Goal: Complete application form: Complete application form

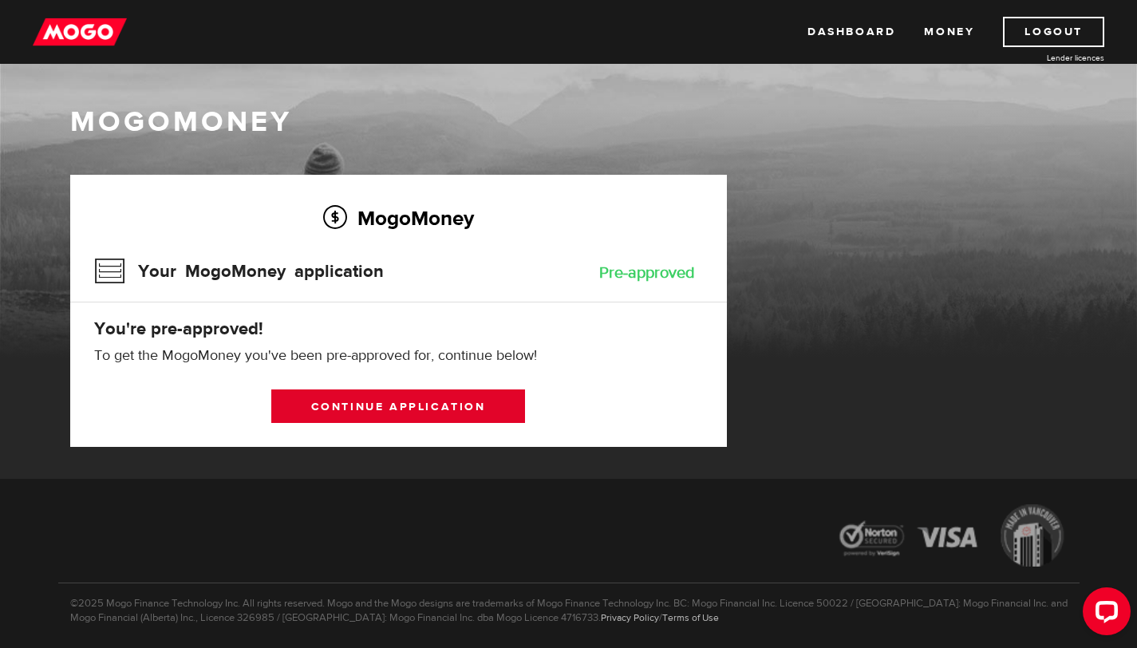
click at [423, 412] on link "Continue application" at bounding box center [398, 406] width 254 height 34
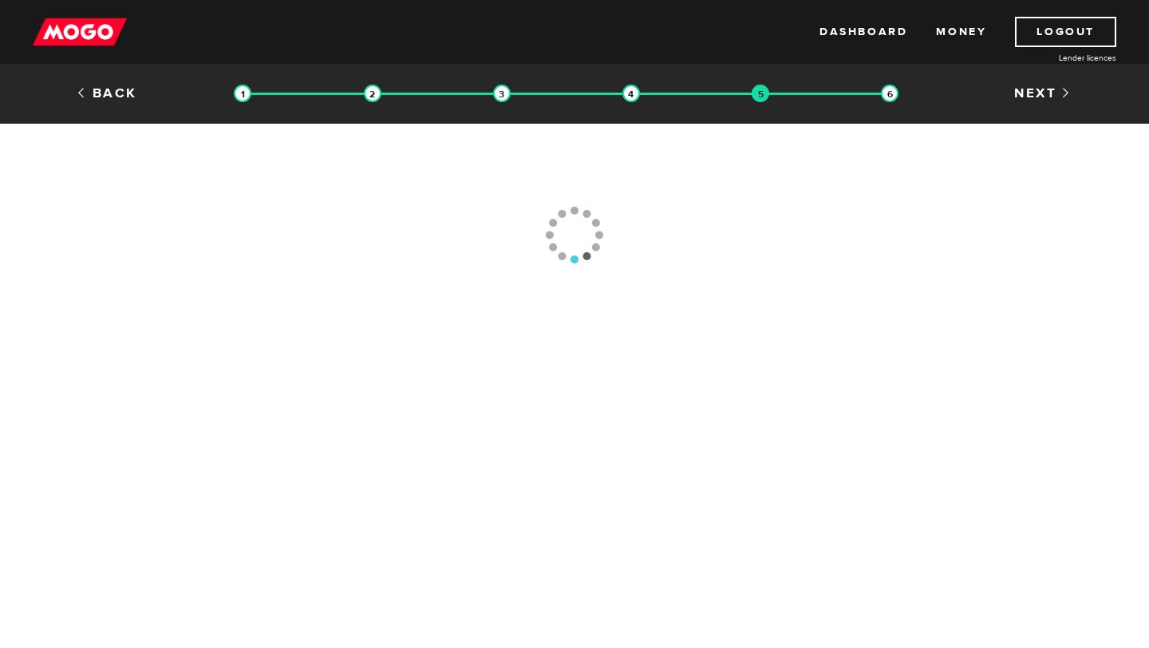
type input "(403) 234-7507"
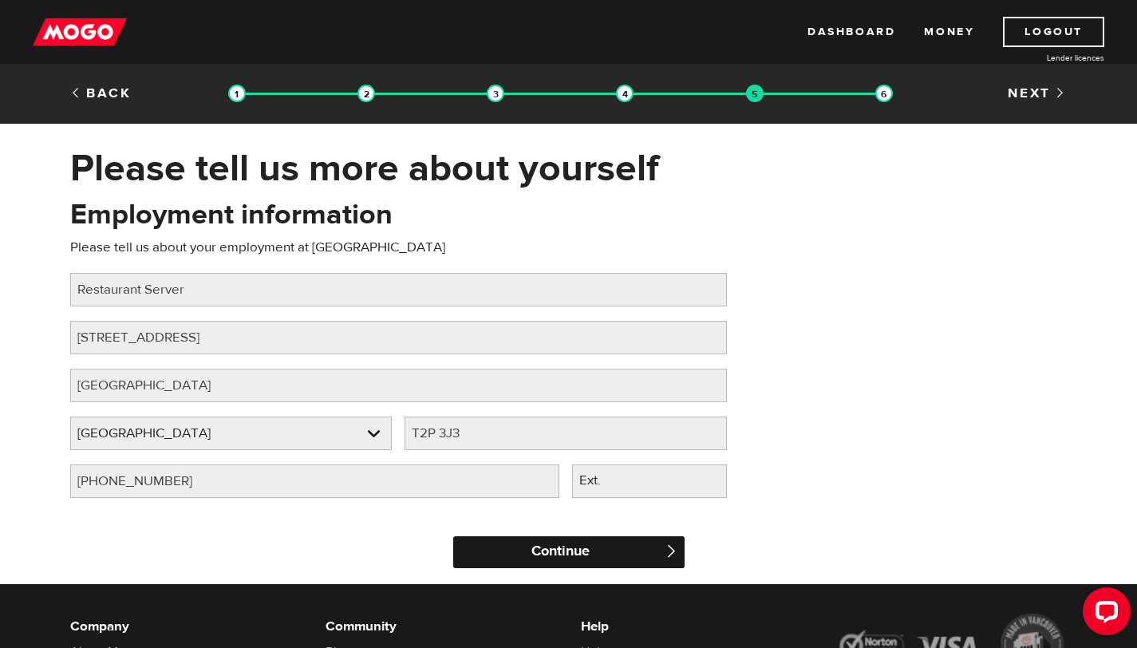
click at [609, 537] on input "Continue" at bounding box center [568, 552] width 231 height 32
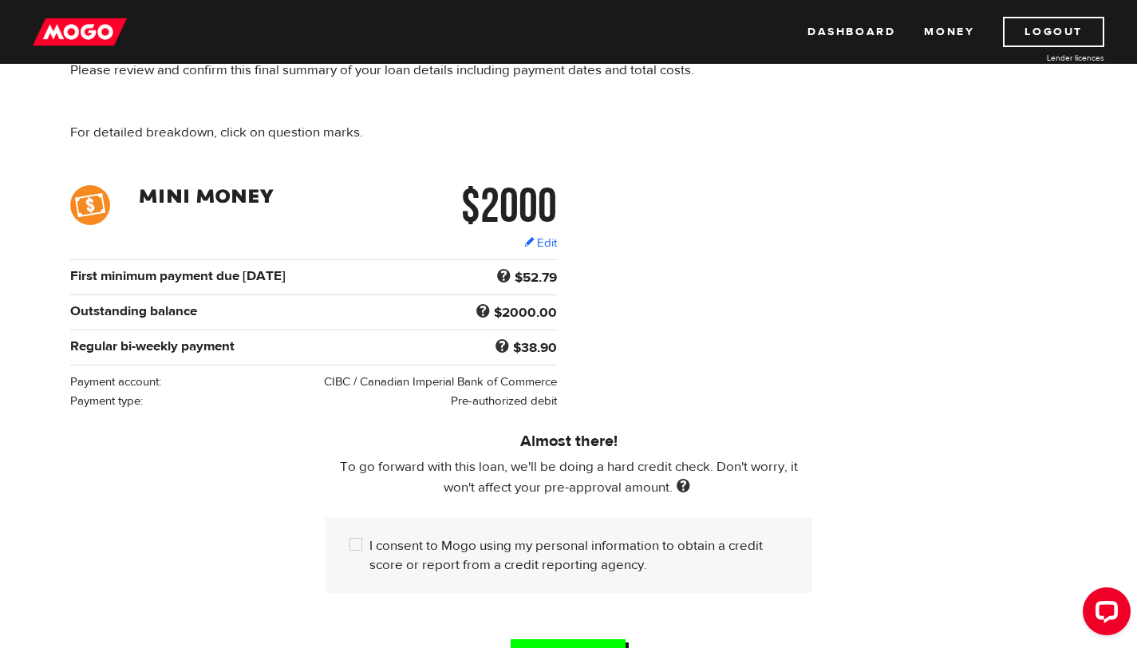
scroll to position [133, 0]
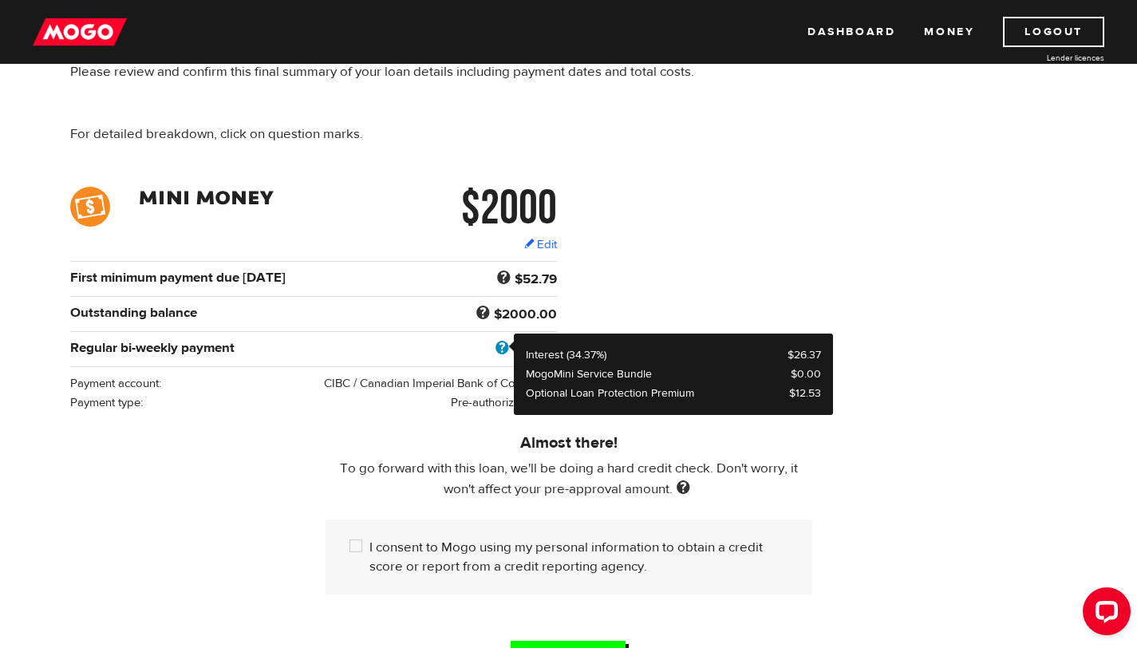
click at [495, 348] on span at bounding box center [502, 348] width 22 height 21
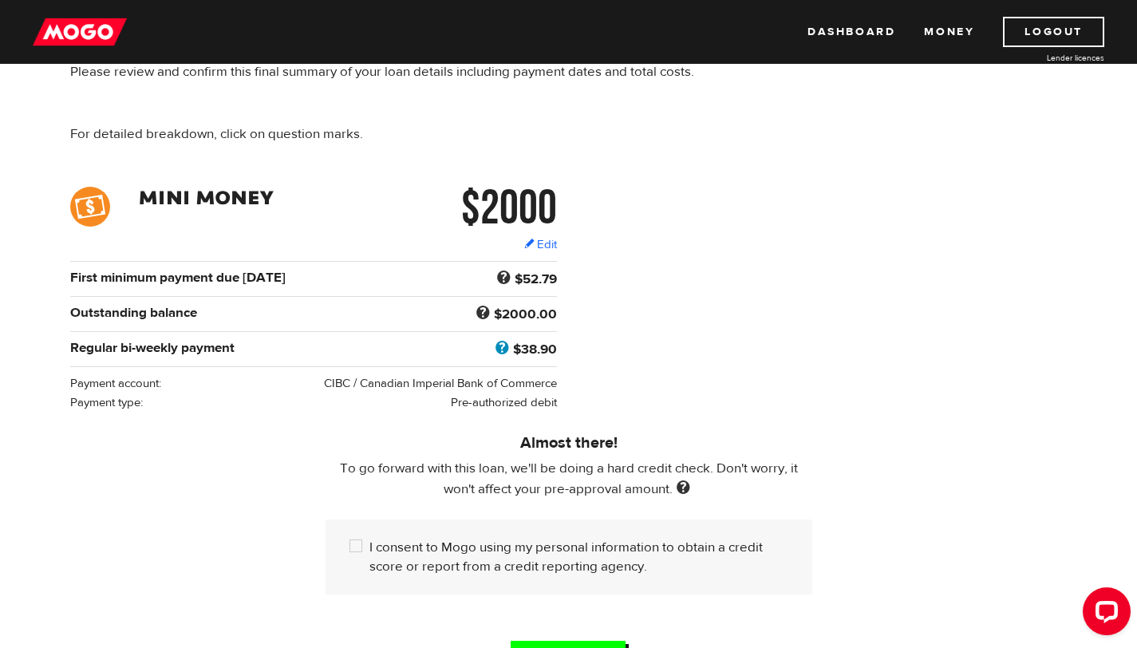
click at [502, 352] on span at bounding box center [502, 348] width 22 height 21
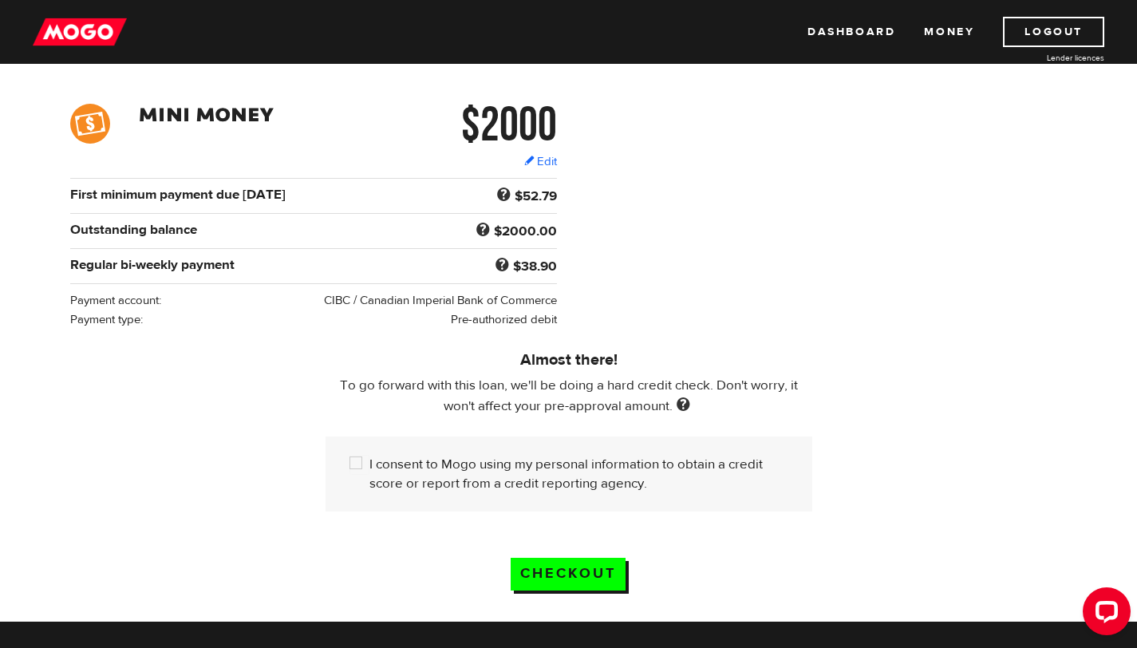
scroll to position [446, 0]
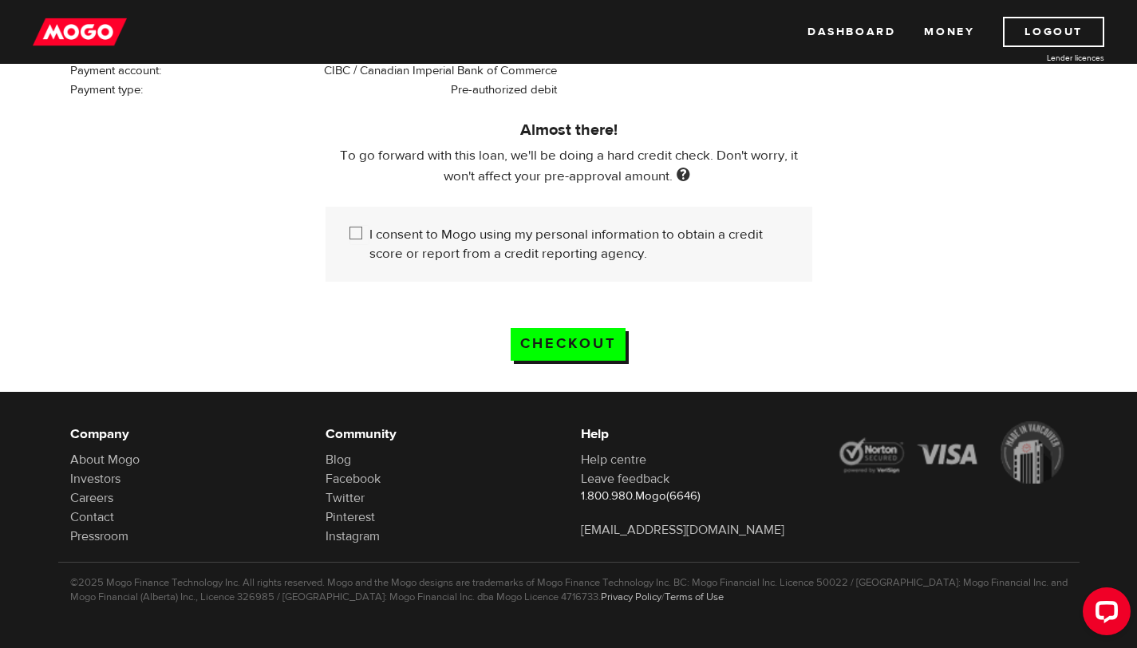
click at [355, 235] on input "I consent to Mogo using my personal information to obtain a credit score or rep…" at bounding box center [359, 235] width 20 height 20
checkbox input "true"
click at [607, 348] on input "Checkout" at bounding box center [568, 344] width 115 height 33
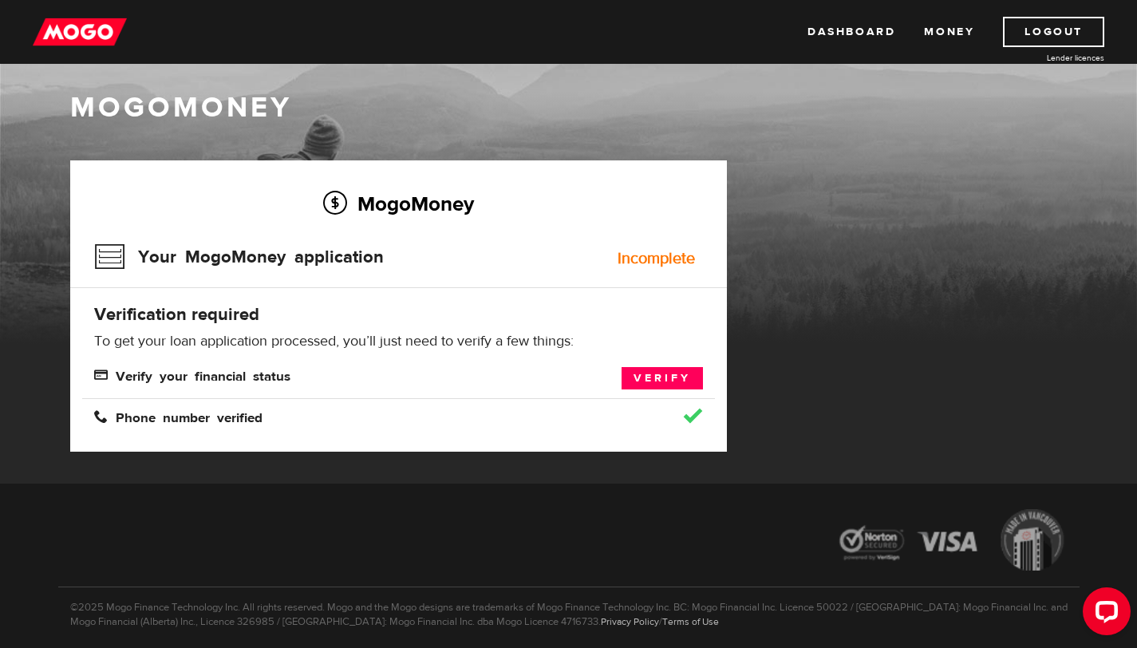
scroll to position [16, 0]
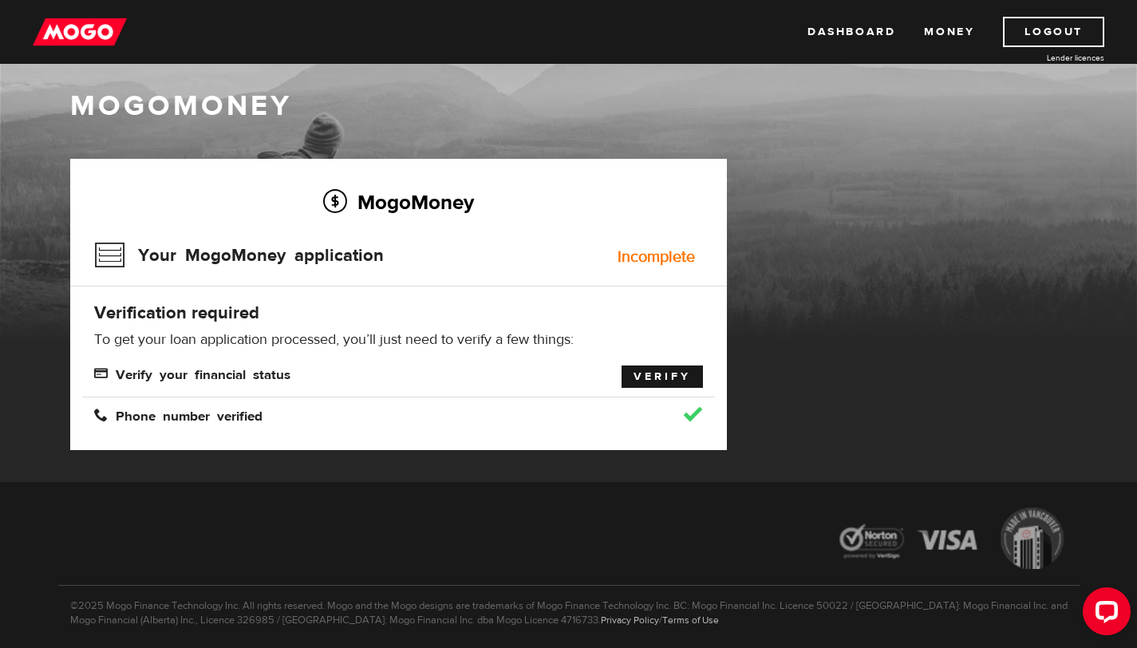
click at [670, 375] on link "Verify" at bounding box center [661, 376] width 81 height 22
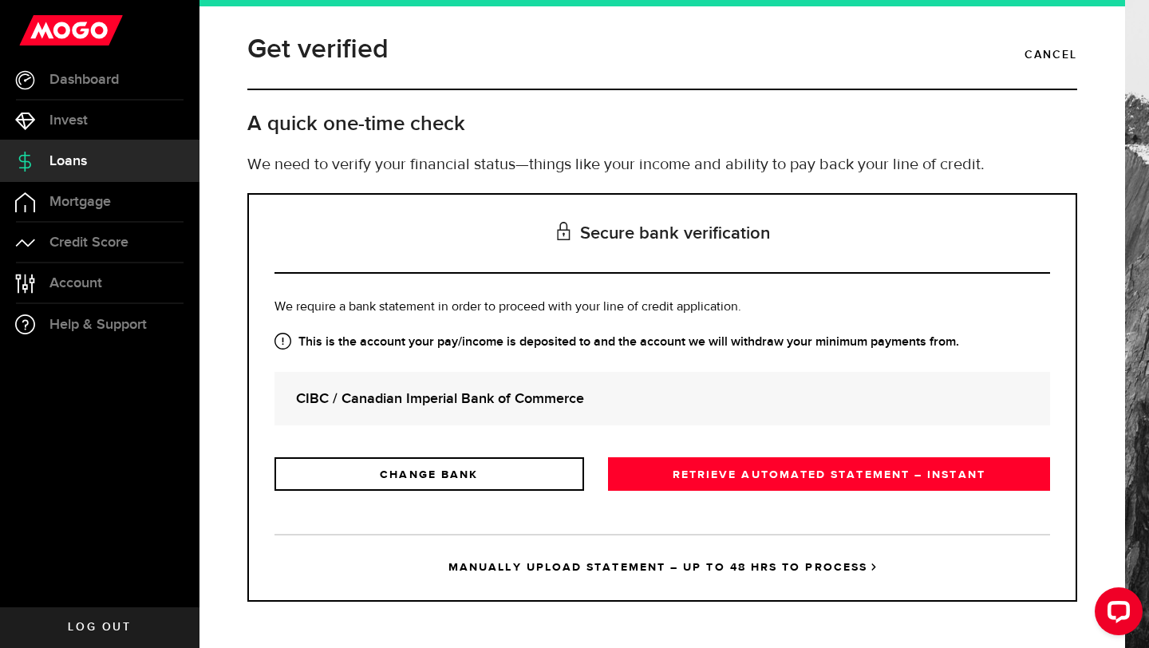
click at [596, 408] on strong "CIBC / Canadian Imperial Bank of Commerce" at bounding box center [662, 399] width 732 height 22
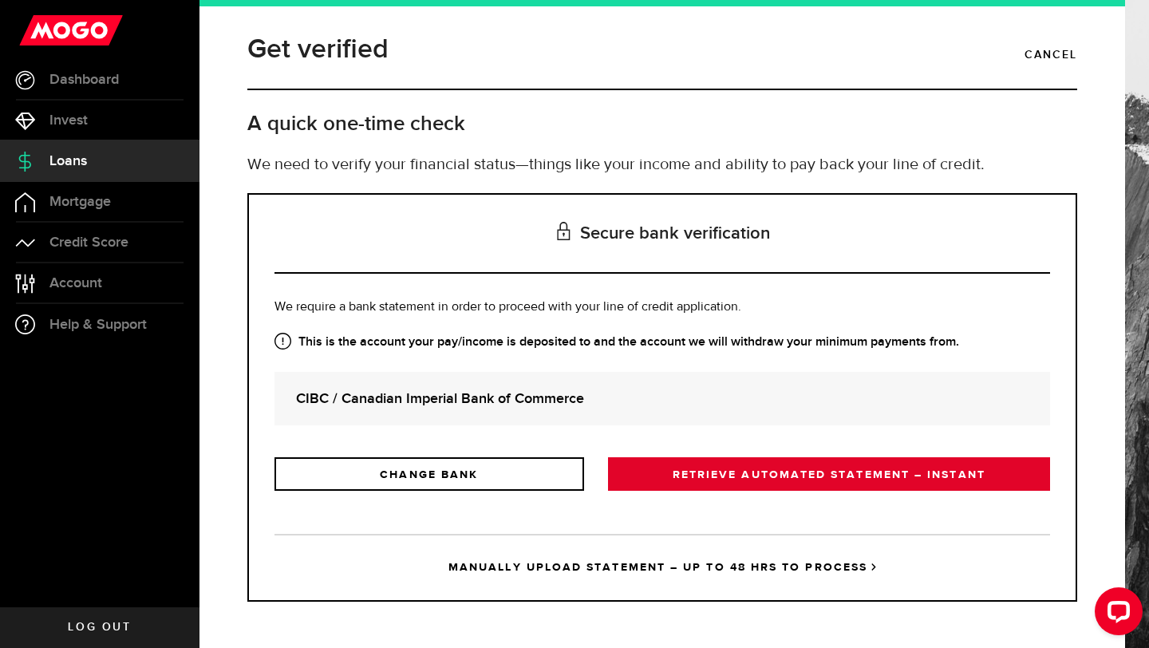
click at [703, 471] on link "RETRIEVE AUTOMATED STATEMENT – INSTANT" at bounding box center [829, 474] width 442 height 34
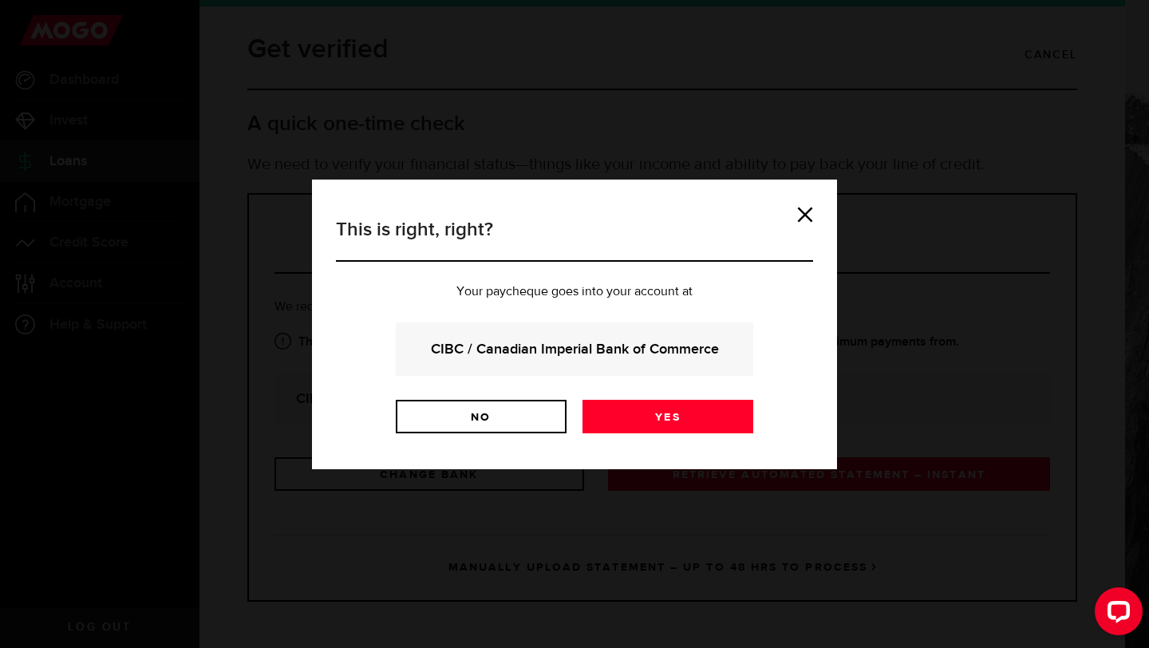
click at [660, 340] on strong "CIBC / Canadian Imperial Bank of Commerce" at bounding box center [574, 349] width 314 height 22
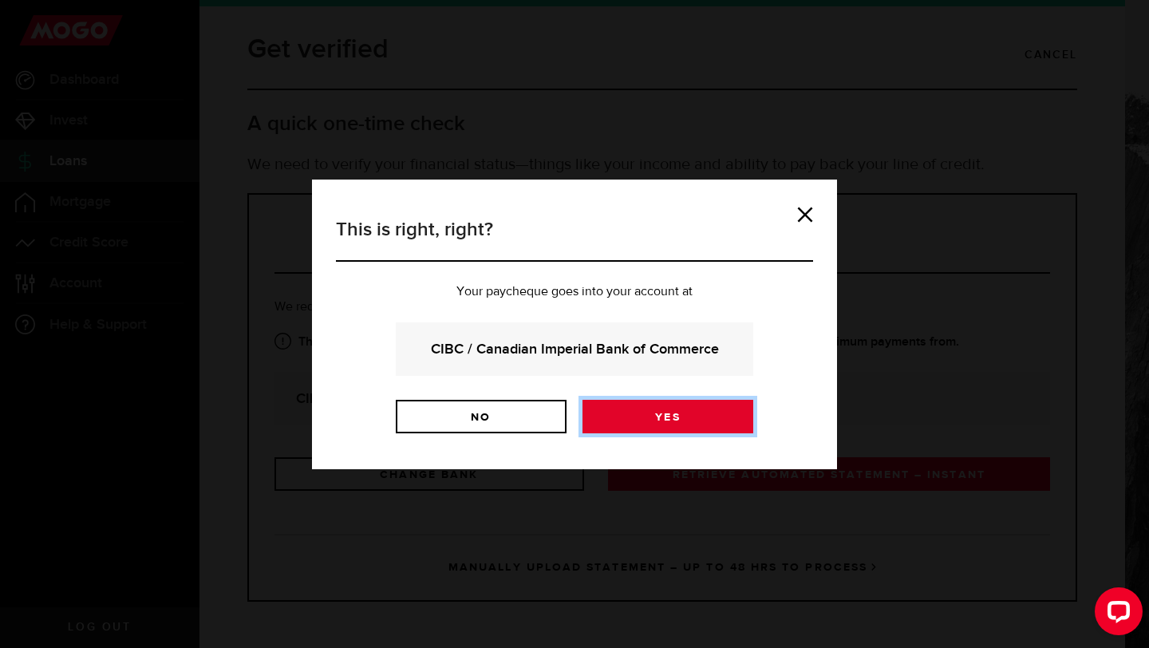
click at [674, 400] on link "Yes" at bounding box center [667, 417] width 171 height 34
